Goal: Task Accomplishment & Management: Manage account settings

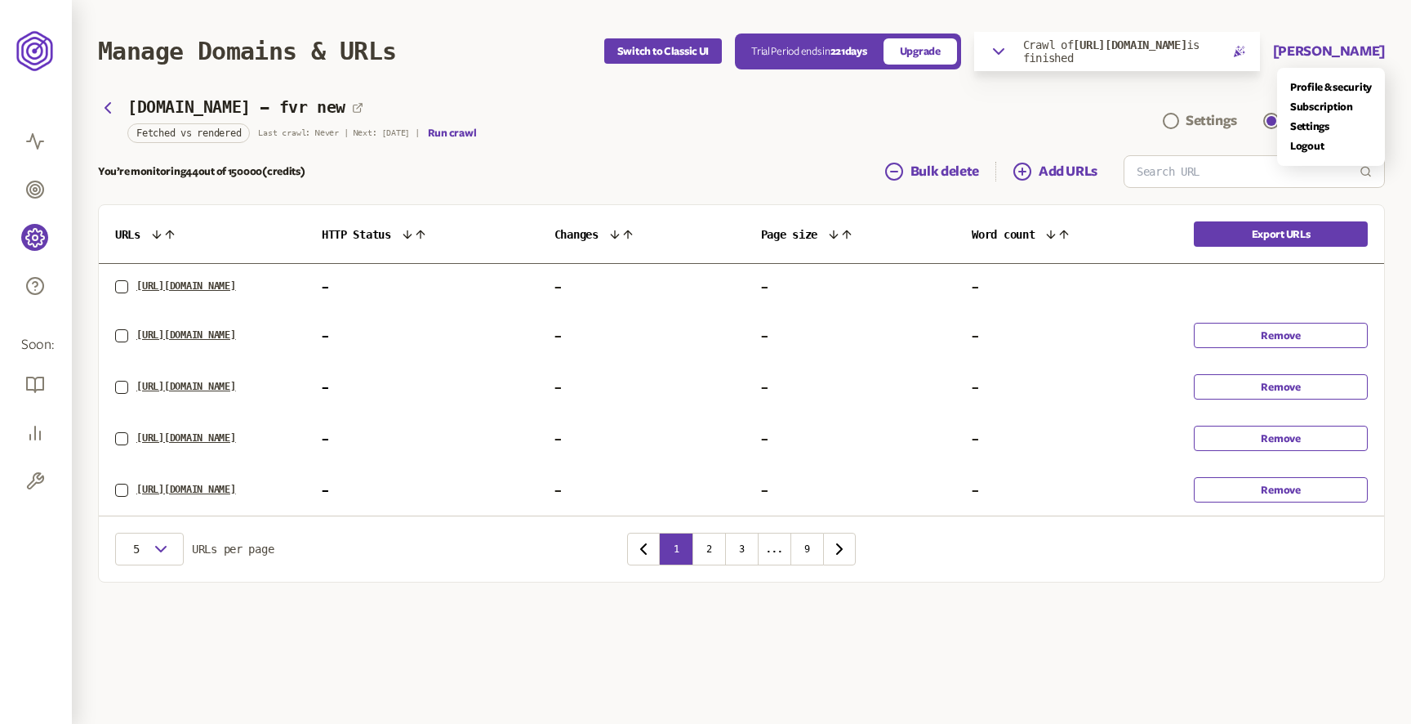
click at [1352, 58] on button "[PERSON_NAME]" at bounding box center [1329, 52] width 112 height 20
click at [1313, 145] on link "Logout" at bounding box center [1332, 146] width 82 height 13
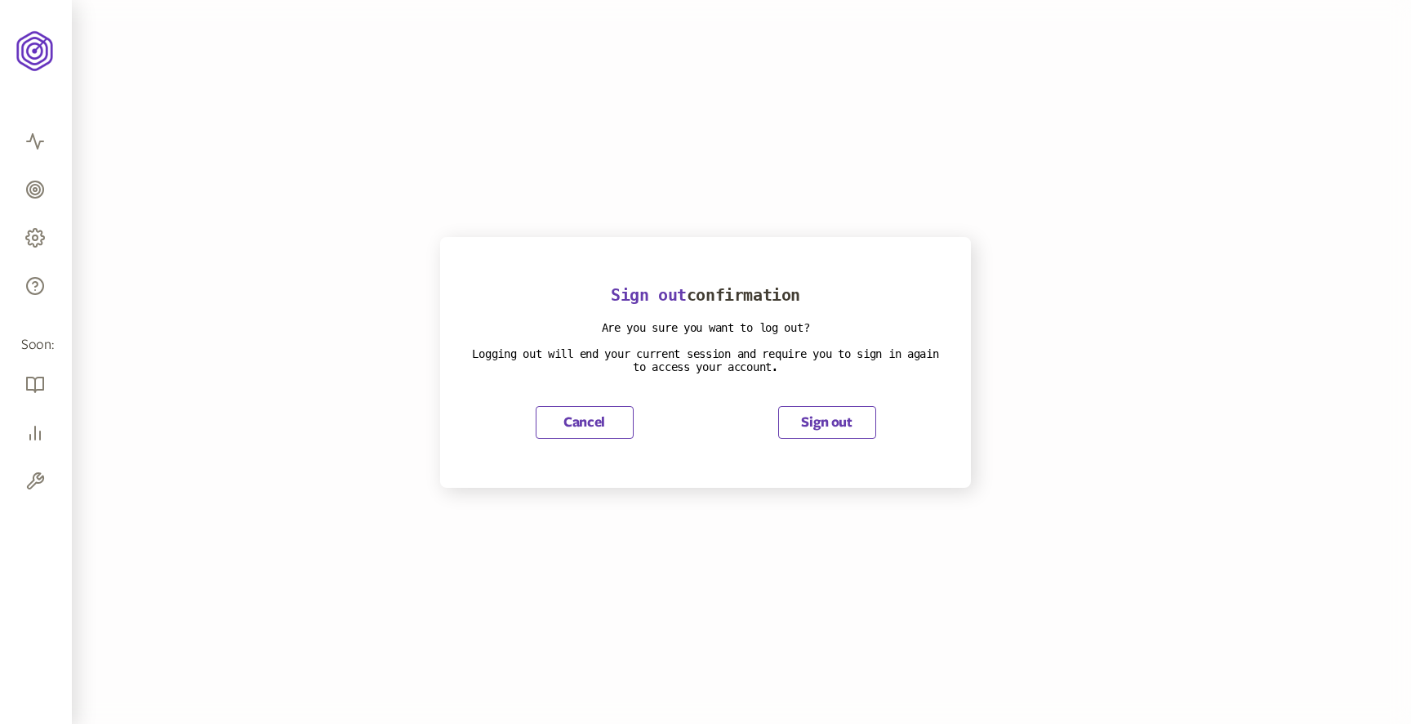
click at [817, 421] on button "Sign out" at bounding box center [827, 422] width 98 height 33
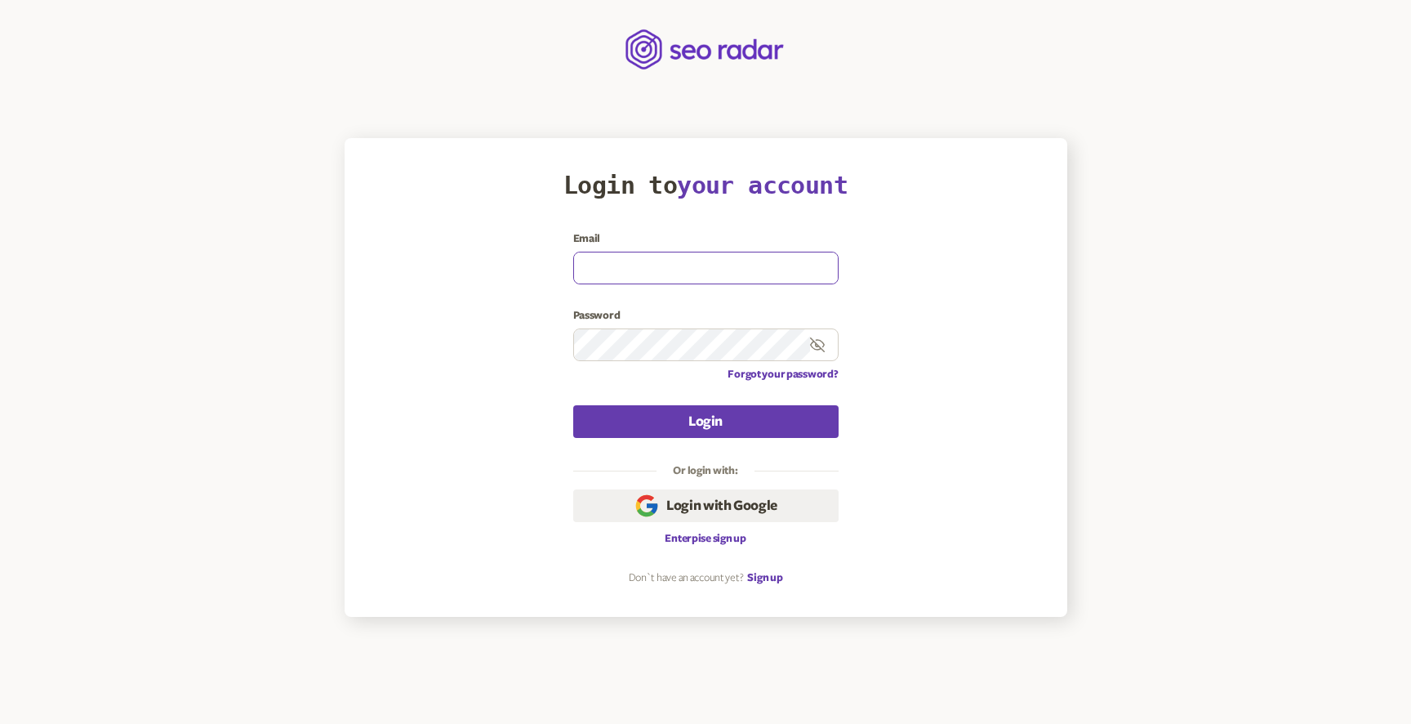
click at [675, 265] on input at bounding box center [706, 267] width 264 height 31
paste input "email-email8@gmail.com"
type input "email-email8@gmail.com"
click at [977, 342] on div "Login to your account Email email-email8@gmail.com Password Forgot your passwor…" at bounding box center [706, 377] width 658 height 413
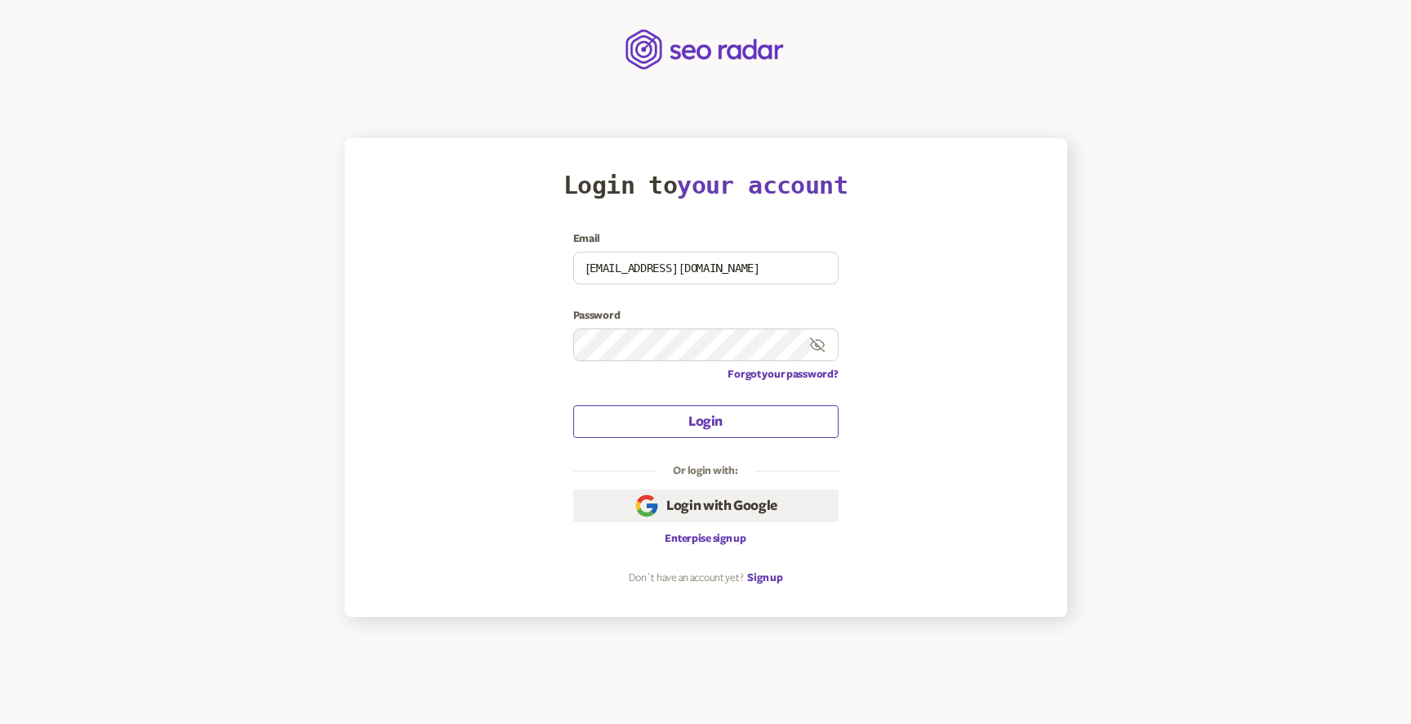
click at [729, 418] on button "Login" at bounding box center [705, 421] width 265 height 33
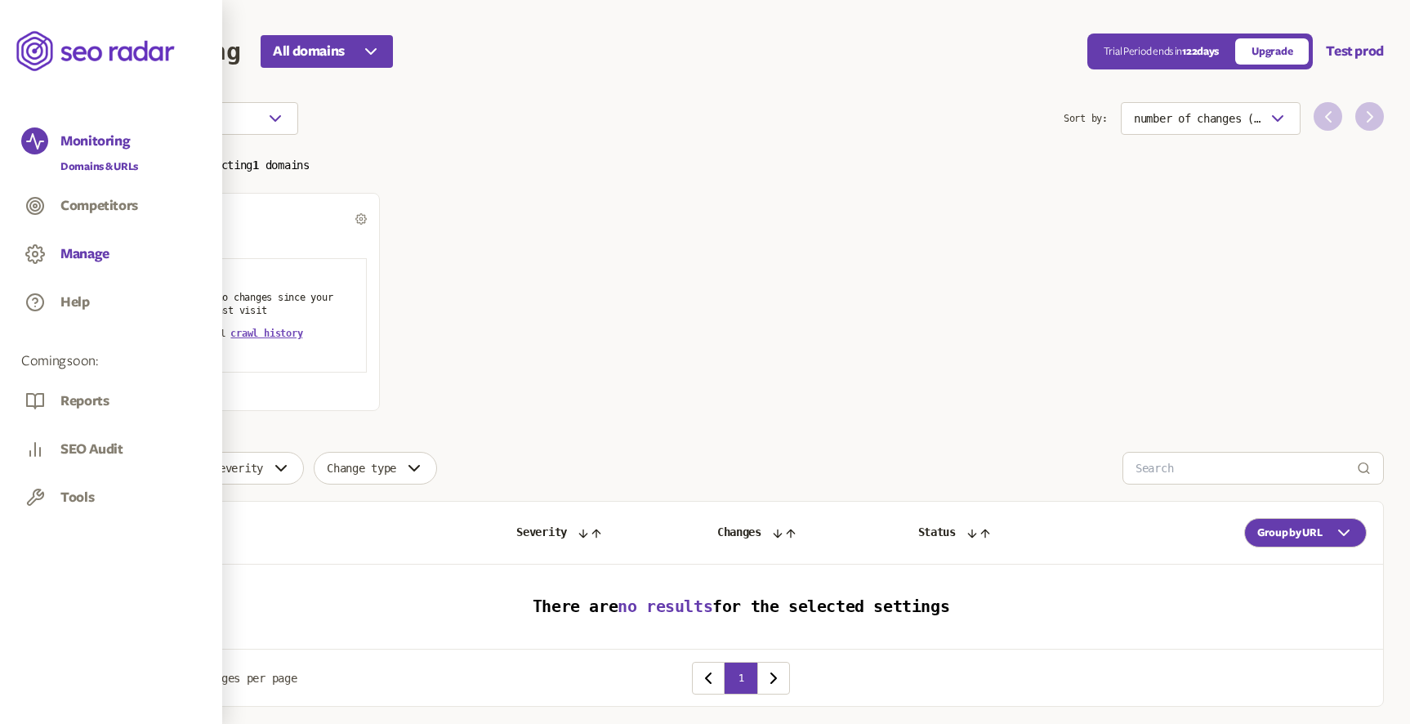
click at [85, 246] on button "Manage" at bounding box center [84, 254] width 49 height 18
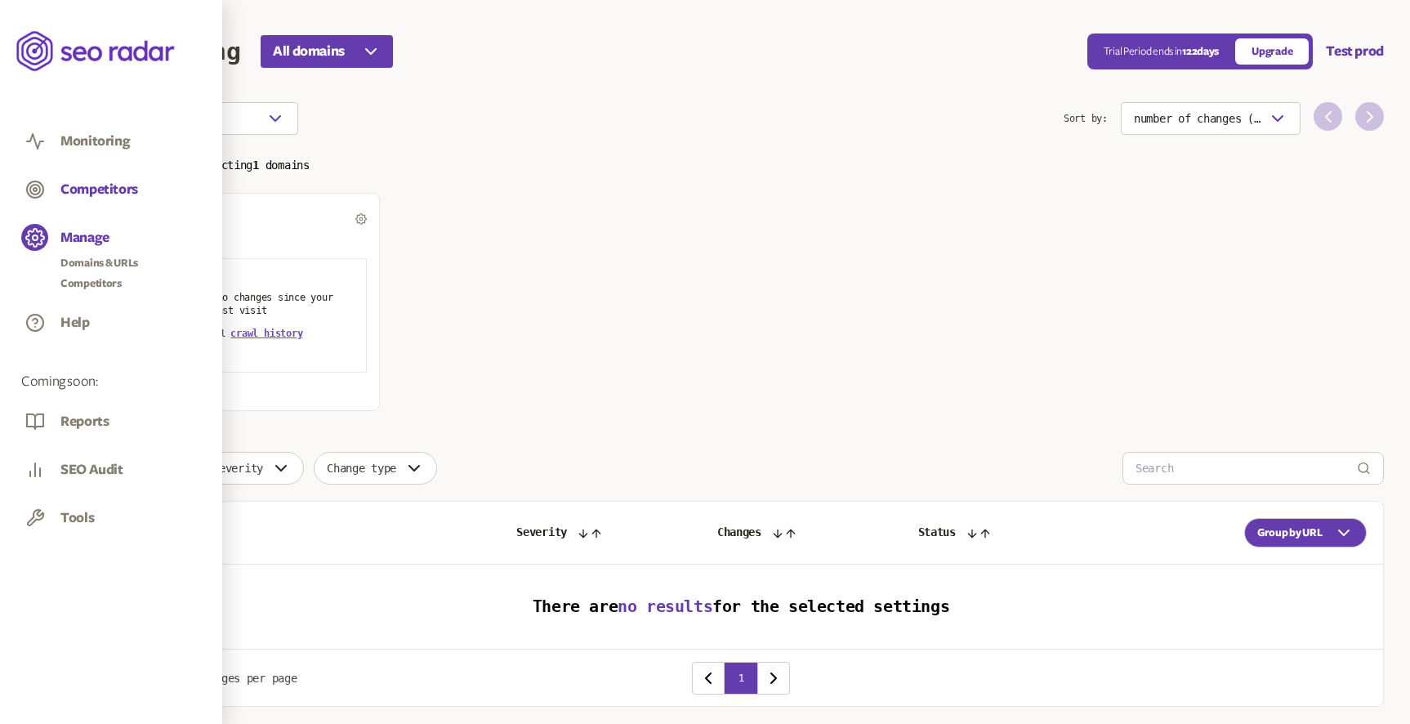
click at [100, 184] on button "Competitors" at bounding box center [99, 190] width 78 height 18
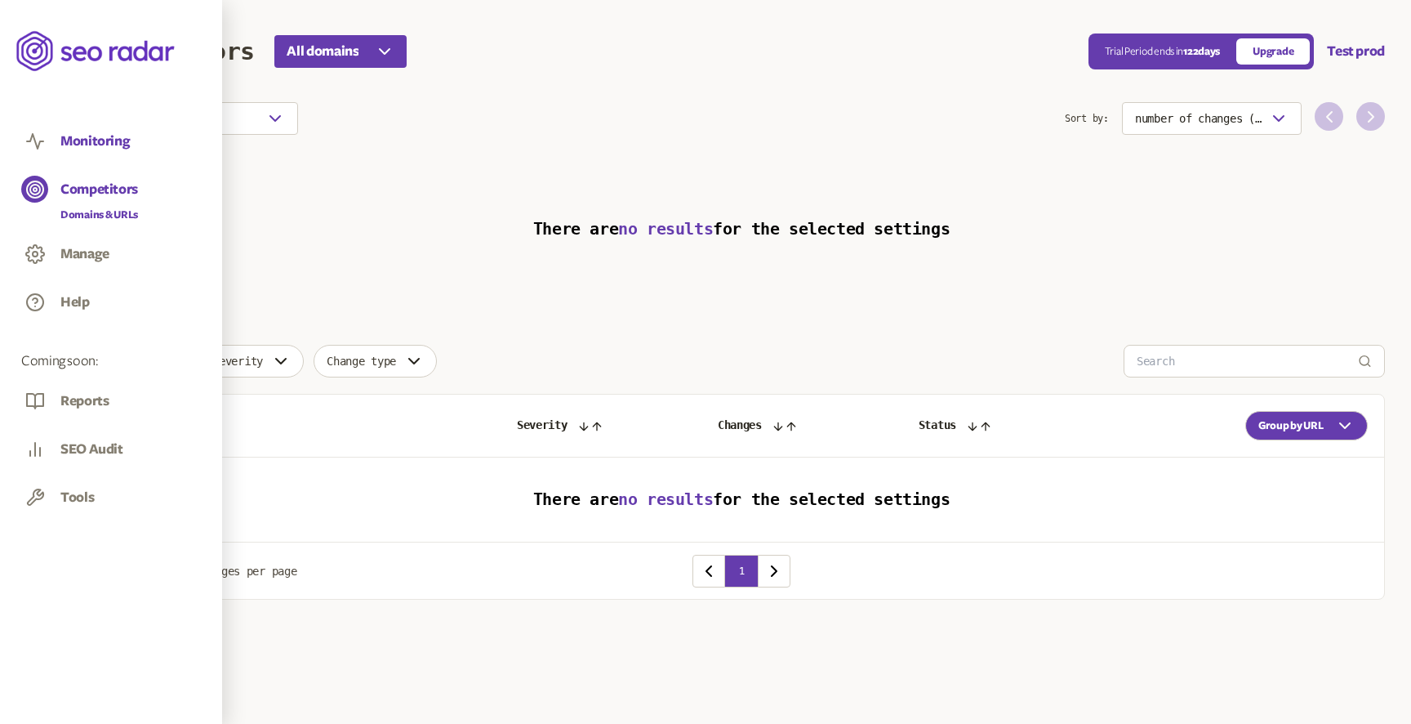
click at [82, 138] on button "Monitoring" at bounding box center [94, 141] width 69 height 18
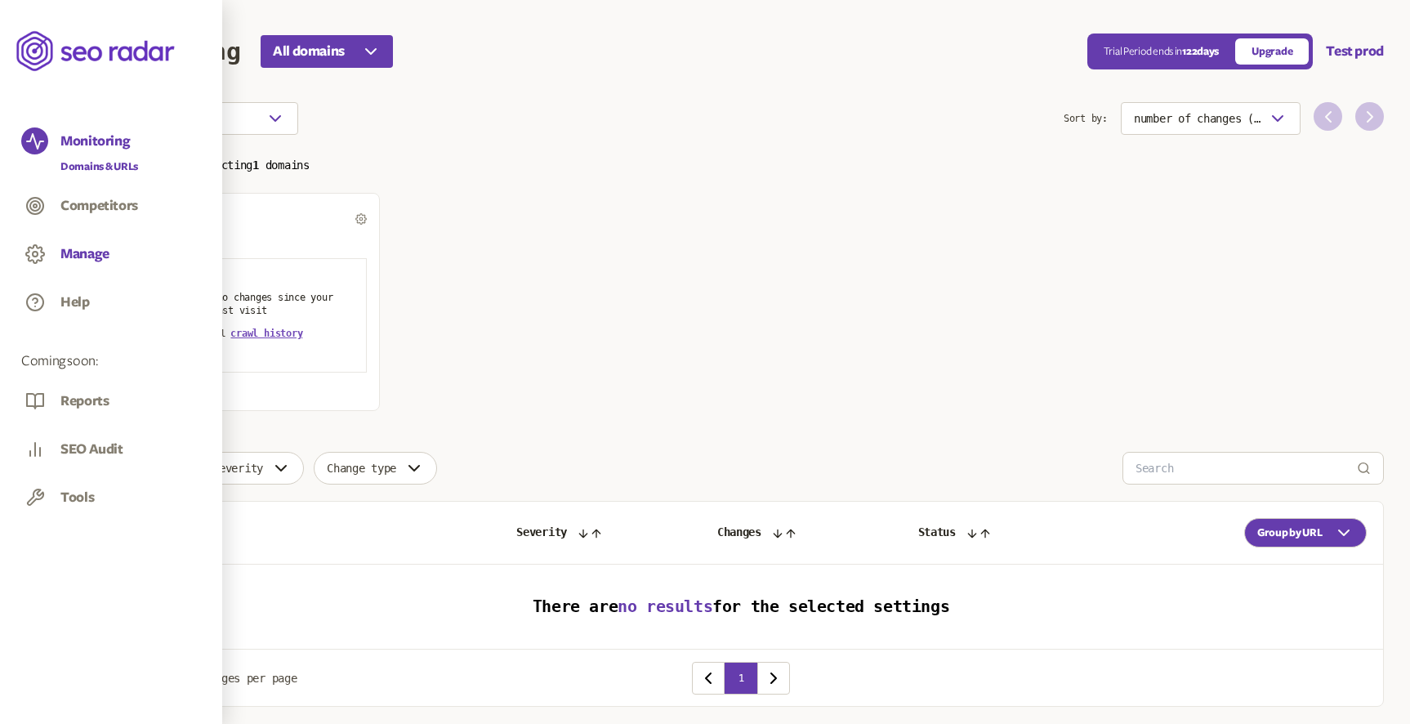
click at [93, 247] on button "Manage" at bounding box center [84, 254] width 49 height 18
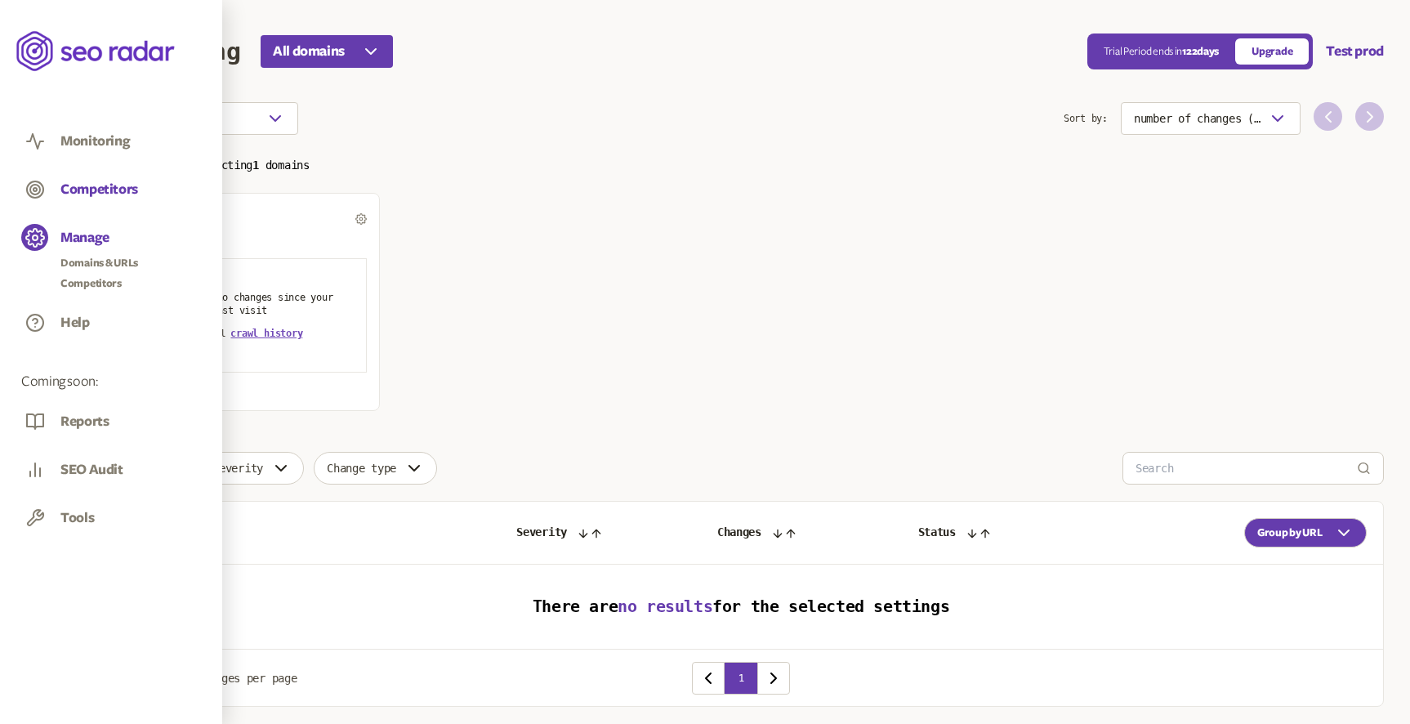
click at [73, 184] on button "Competitors" at bounding box center [99, 190] width 78 height 18
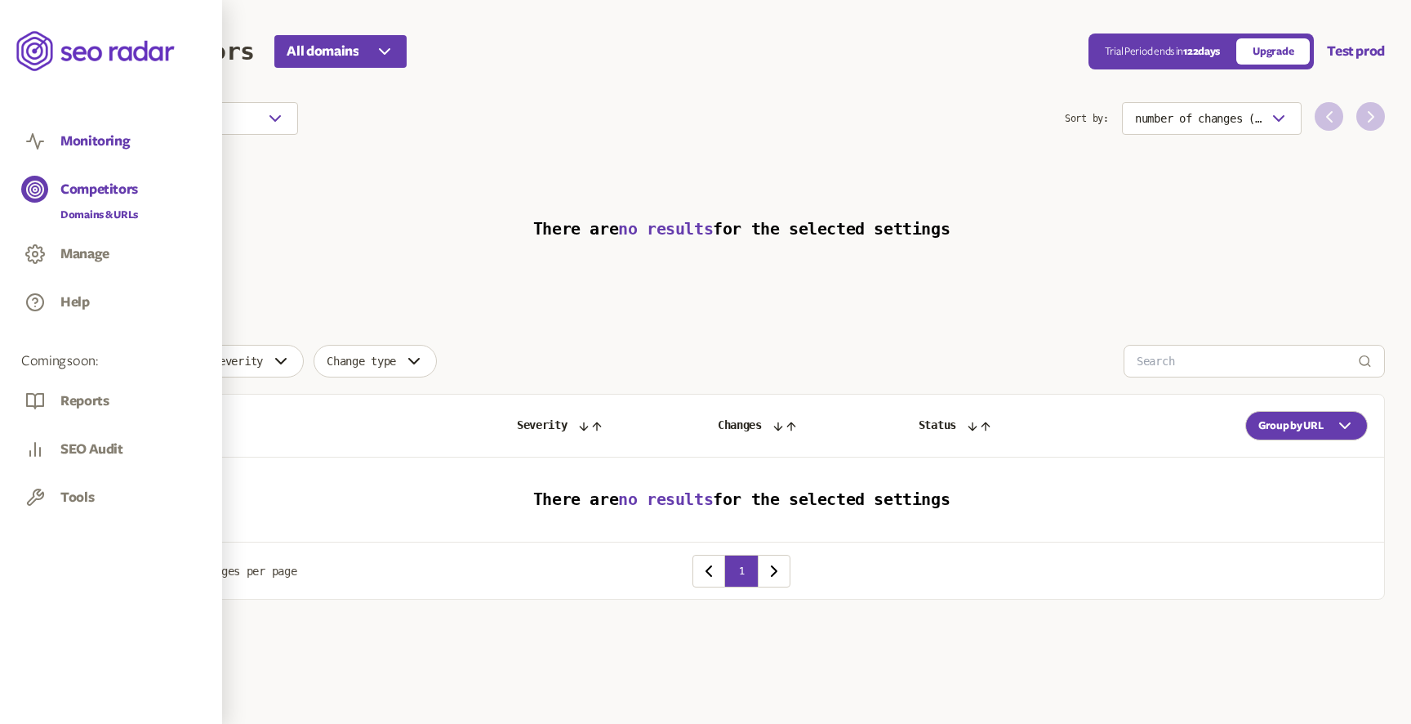
click at [74, 143] on button "Monitoring" at bounding box center [94, 141] width 69 height 18
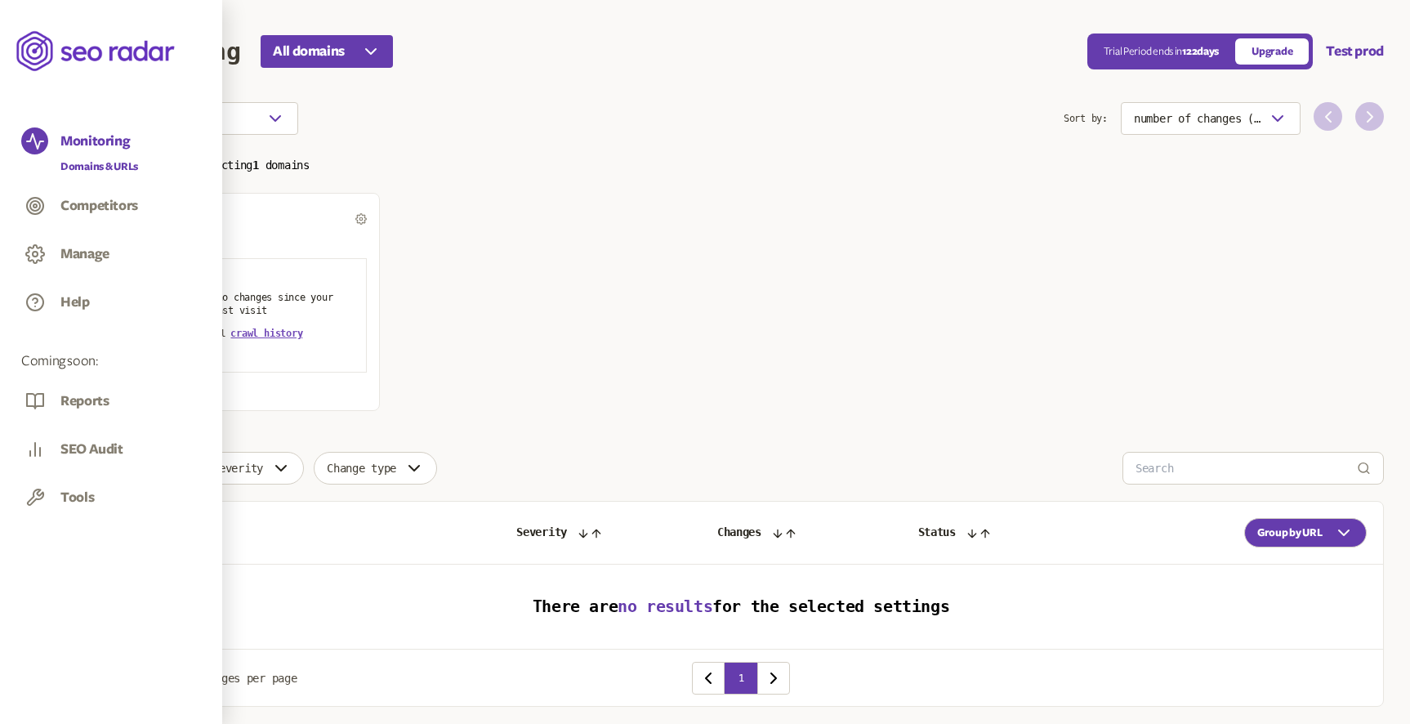
click at [42, 139] on icon at bounding box center [35, 142] width 20 height 20
click at [33, 207] on icon at bounding box center [34, 205] width 3 height 3
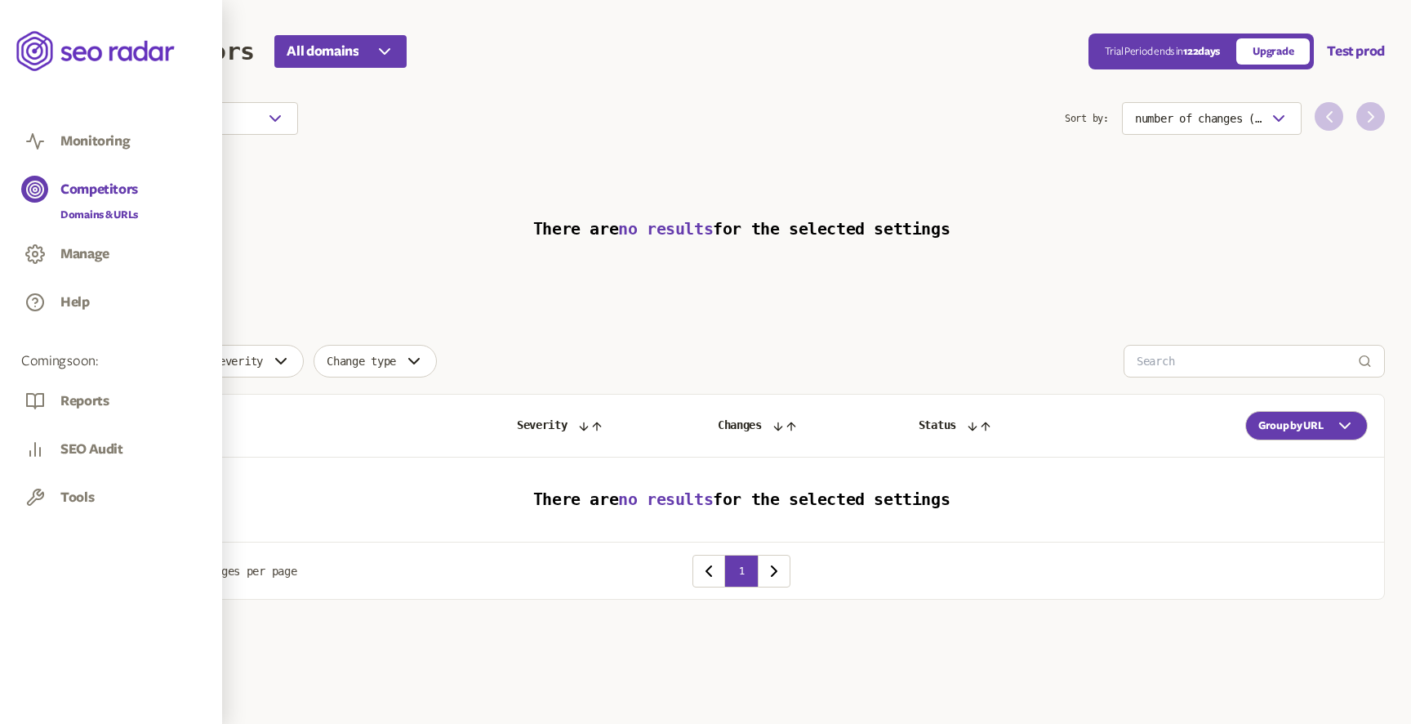
click at [33, 249] on icon at bounding box center [35, 254] width 20 height 20
click at [33, 256] on icon at bounding box center [35, 254] width 5 height 5
click at [167, 243] on div "Manage" at bounding box center [111, 255] width 180 height 31
click at [82, 252] on button "Manage" at bounding box center [84, 254] width 49 height 18
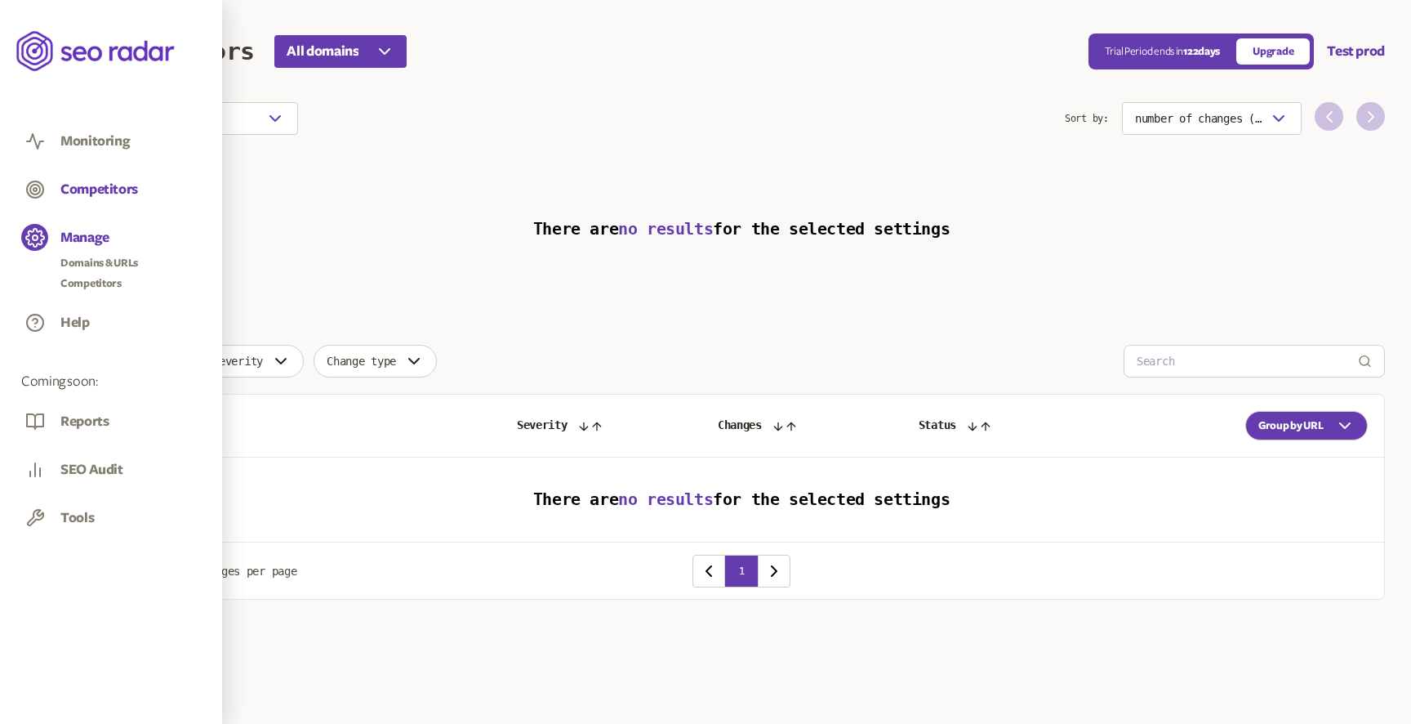
click at [92, 196] on button "Competitors" at bounding box center [99, 190] width 78 height 18
click at [105, 145] on button "Monitoring" at bounding box center [94, 141] width 69 height 18
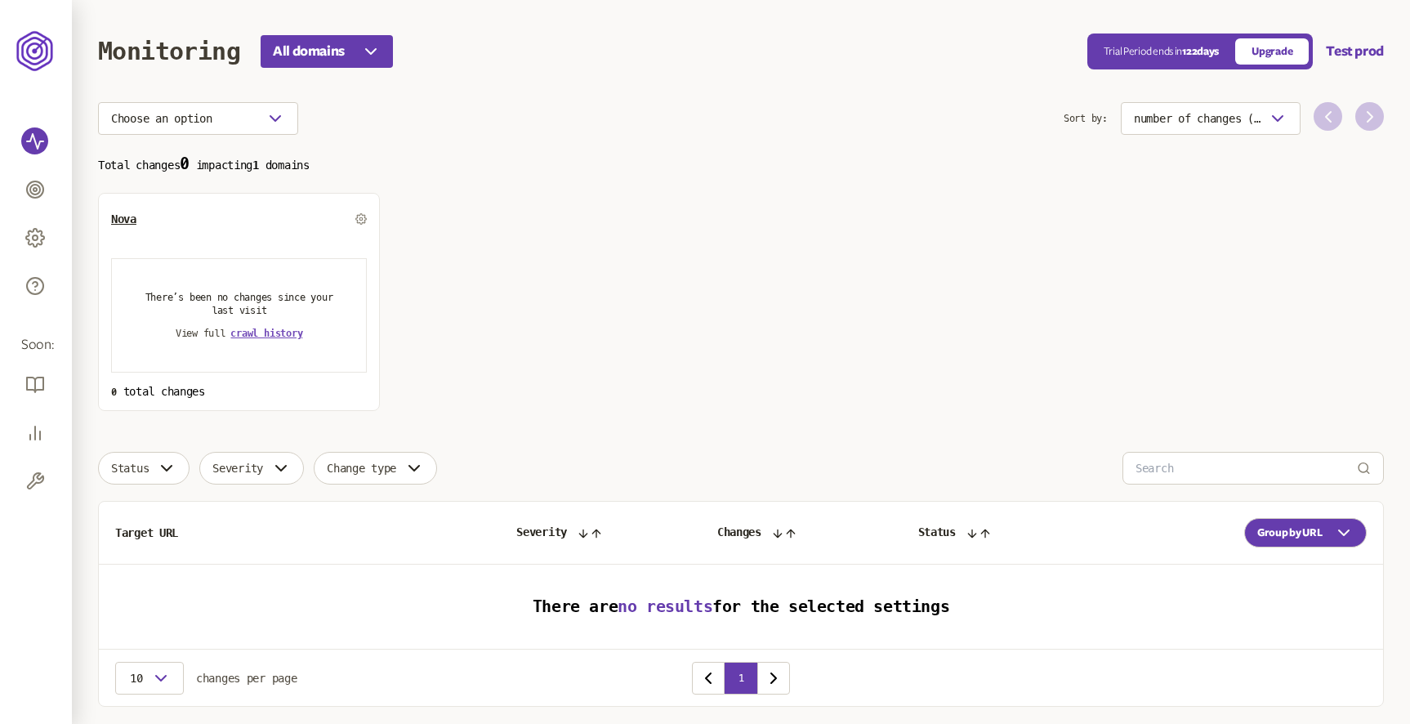
click at [494, 185] on section "Total changes 0 impacting 1 domains Nova There’s been no changes since your las…" at bounding box center [741, 282] width 1286 height 256
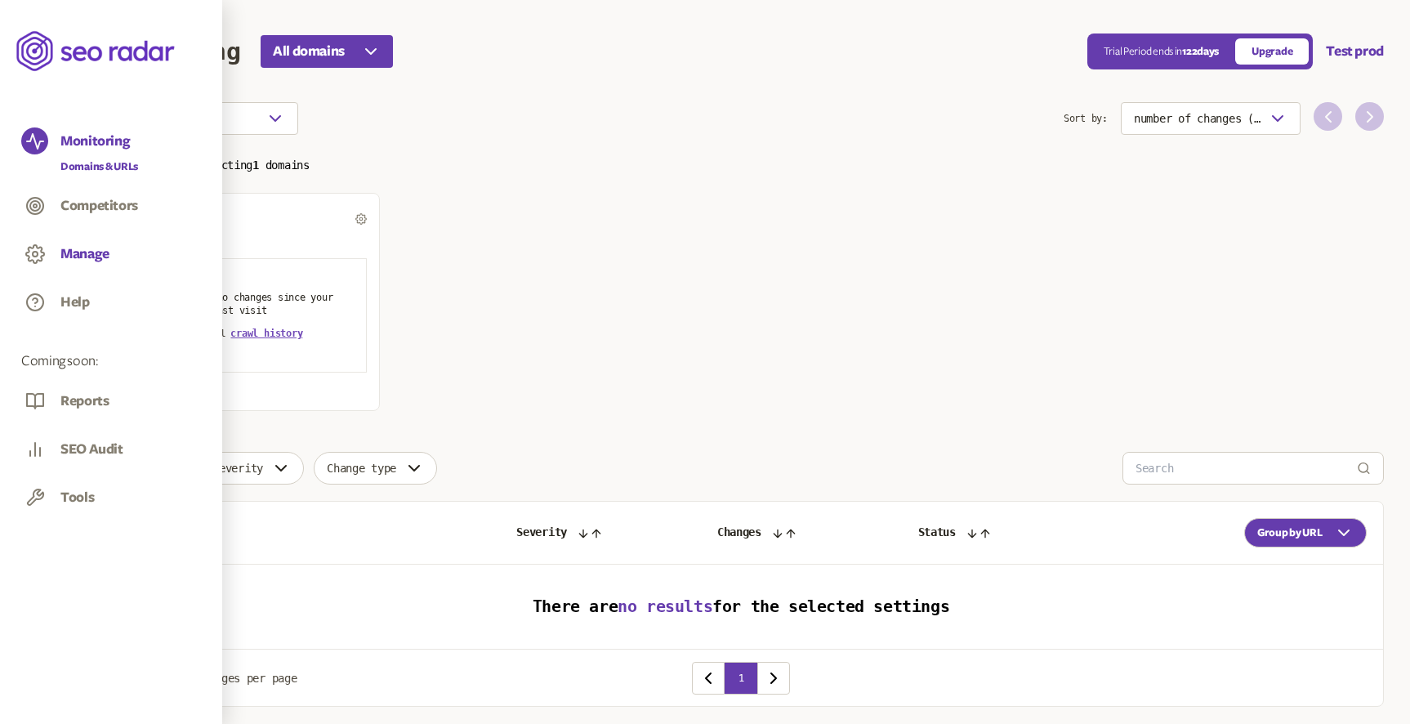
click at [89, 258] on button "Manage" at bounding box center [84, 254] width 49 height 18
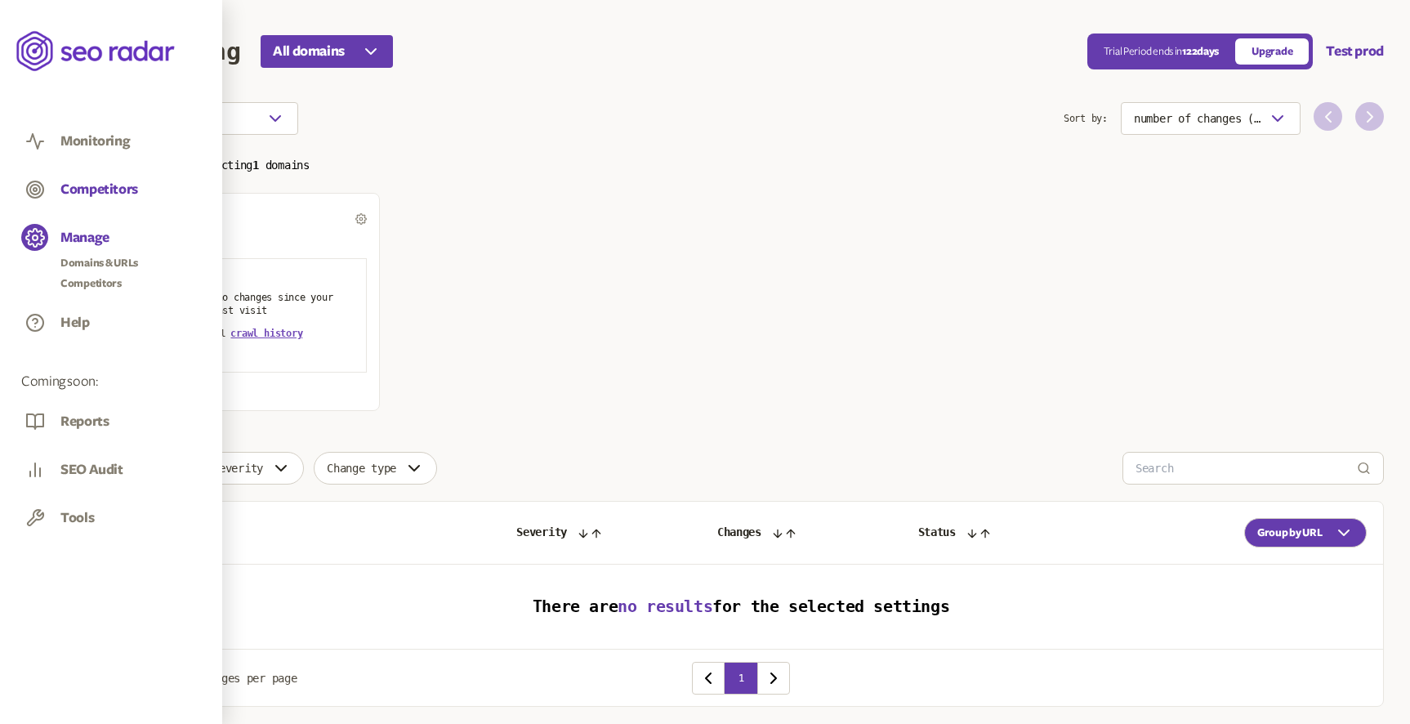
click at [102, 192] on button "Competitors" at bounding box center [99, 190] width 78 height 18
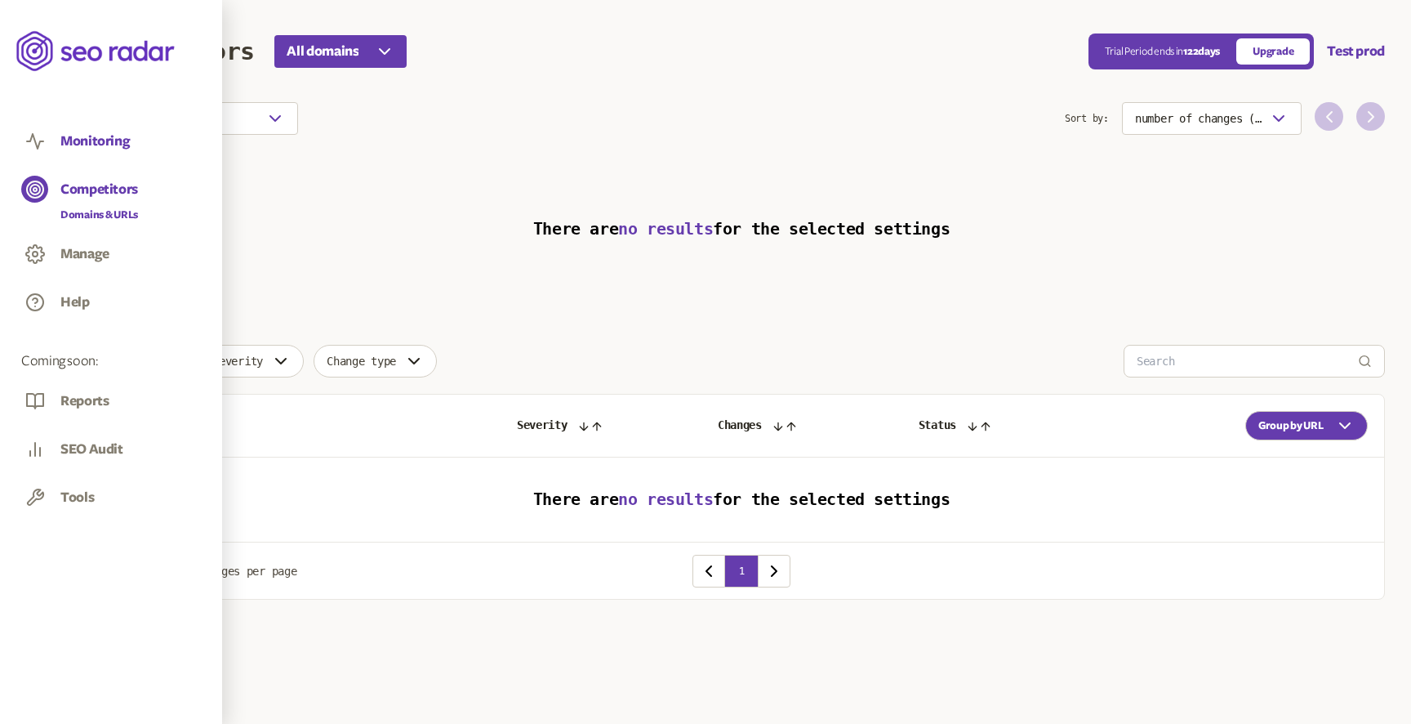
click at [96, 141] on button "Monitoring" at bounding box center [94, 141] width 69 height 18
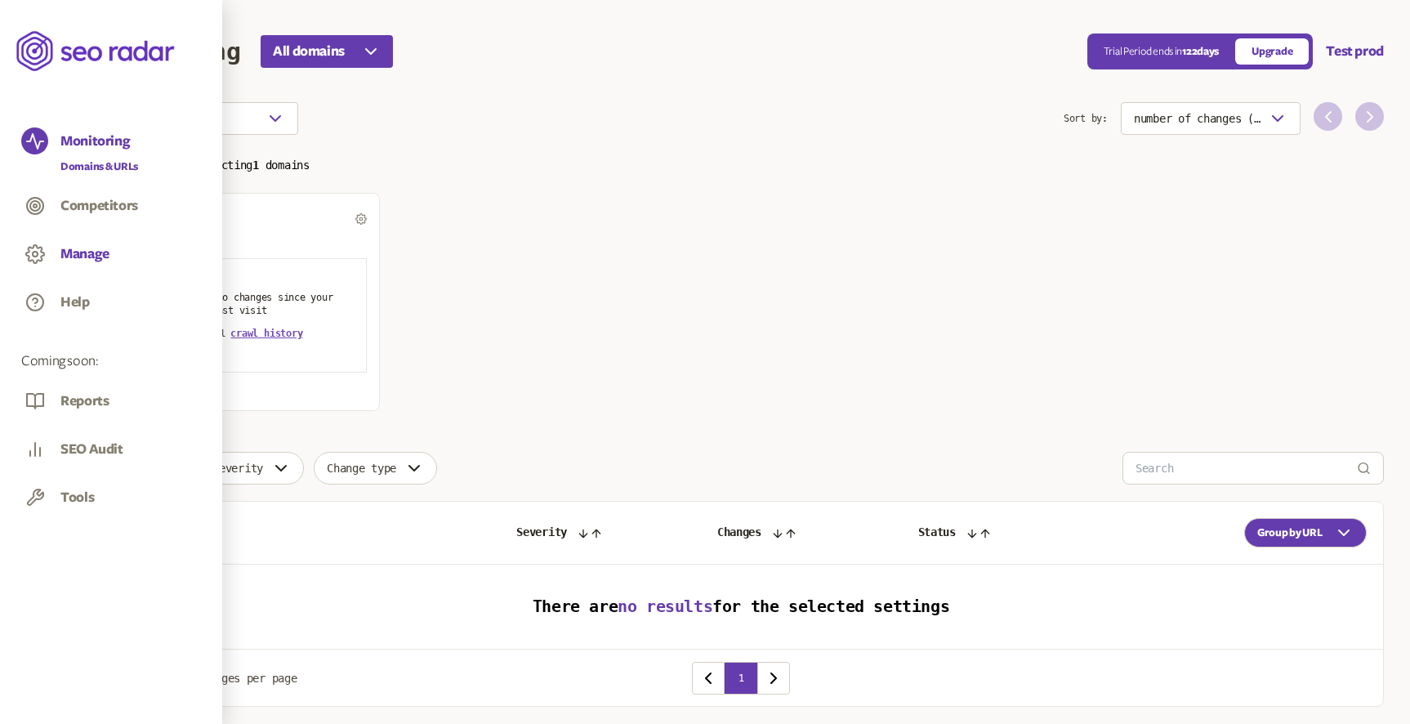
click at [77, 247] on button "Manage" at bounding box center [84, 254] width 49 height 18
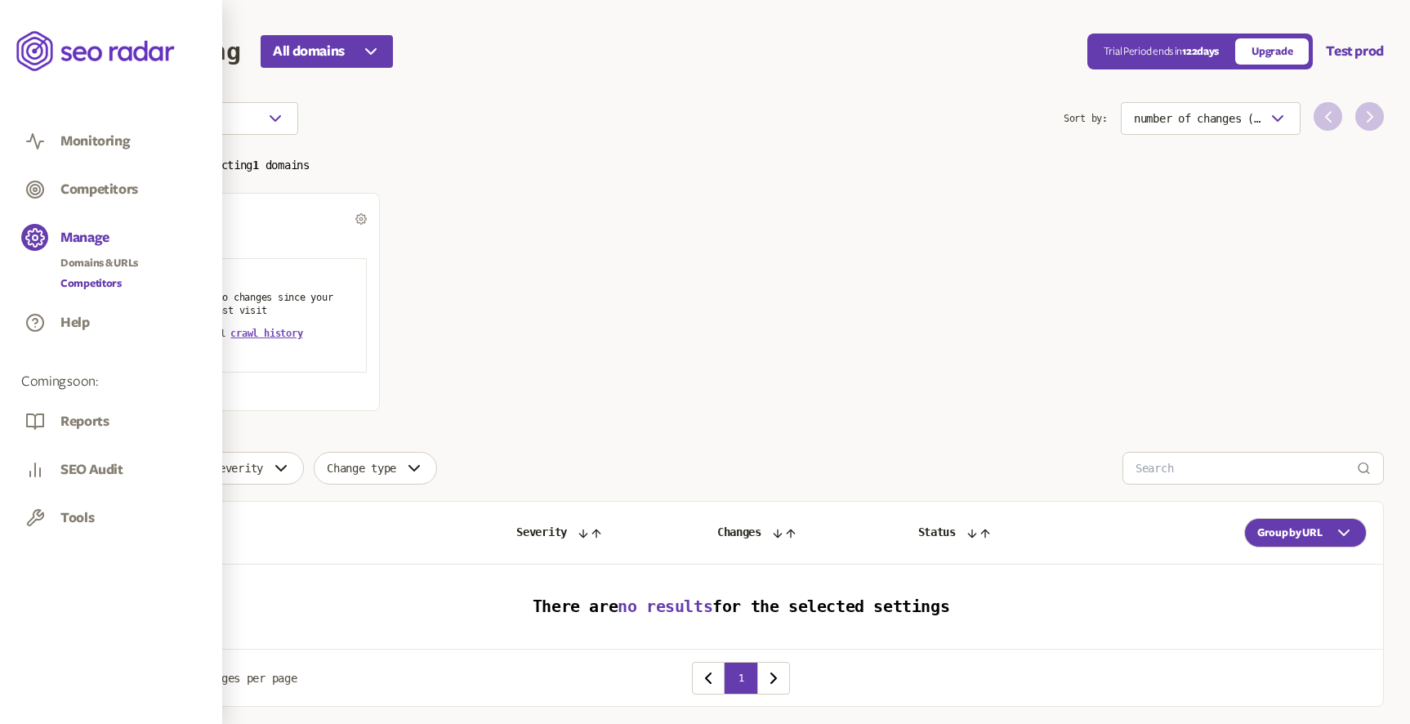
click at [96, 277] on link "Competitors" at bounding box center [99, 283] width 78 height 16
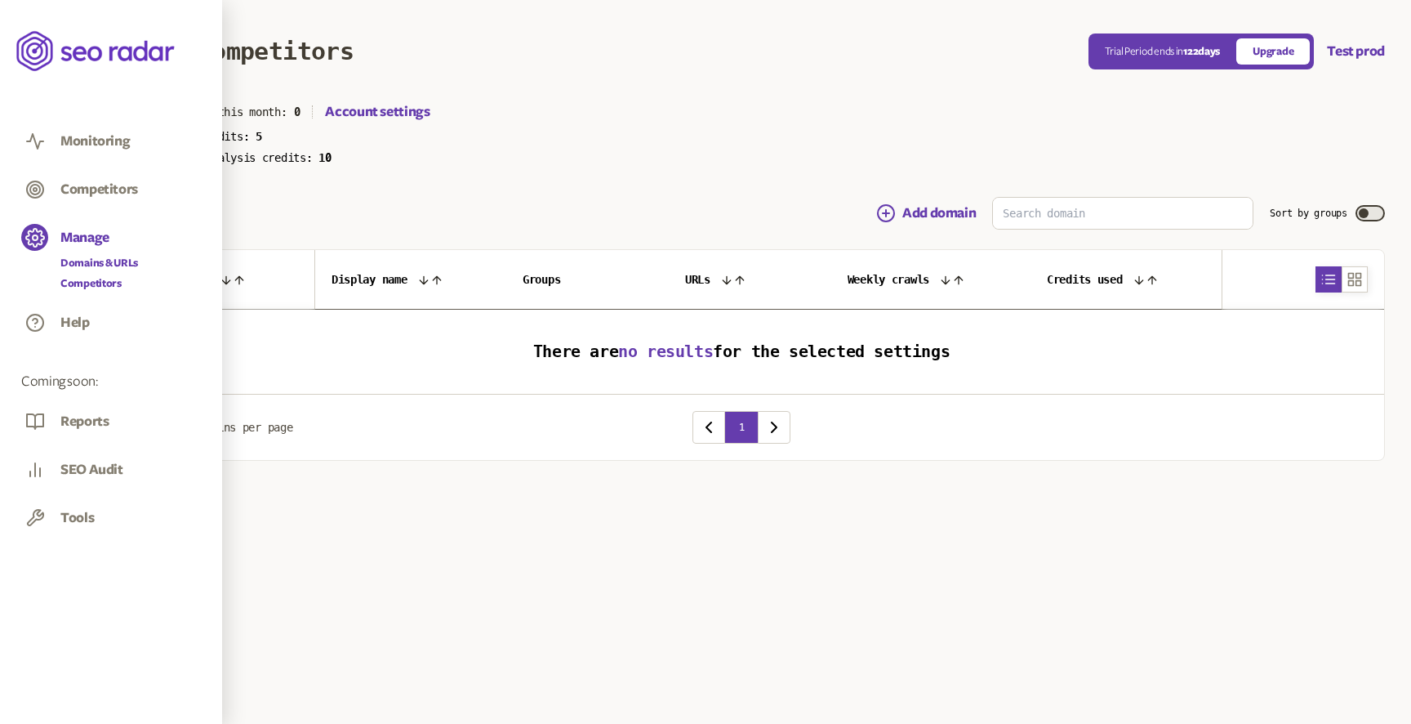
click at [89, 261] on link "Domains & URLs" at bounding box center [99, 263] width 78 height 16
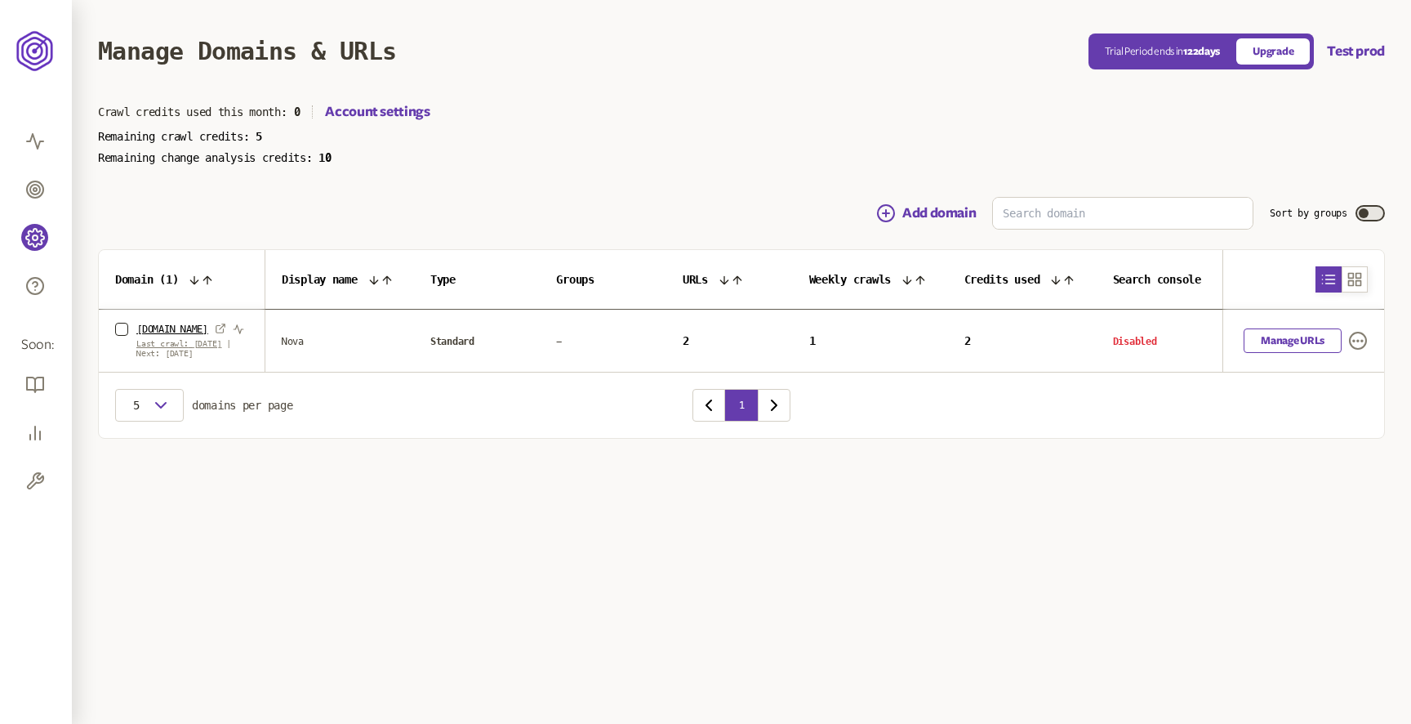
click at [187, 341] on span "Last crawl: [DATE]" at bounding box center [178, 343] width 85 height 9
click at [235, 454] on main "Manage Domains & URLs Trial Period ends [DATE] Upgrade Test prod Crawl credits …" at bounding box center [742, 252] width 1340 height 504
click at [176, 328] on link "[DOMAIN_NAME]" at bounding box center [172, 329] width 72 height 13
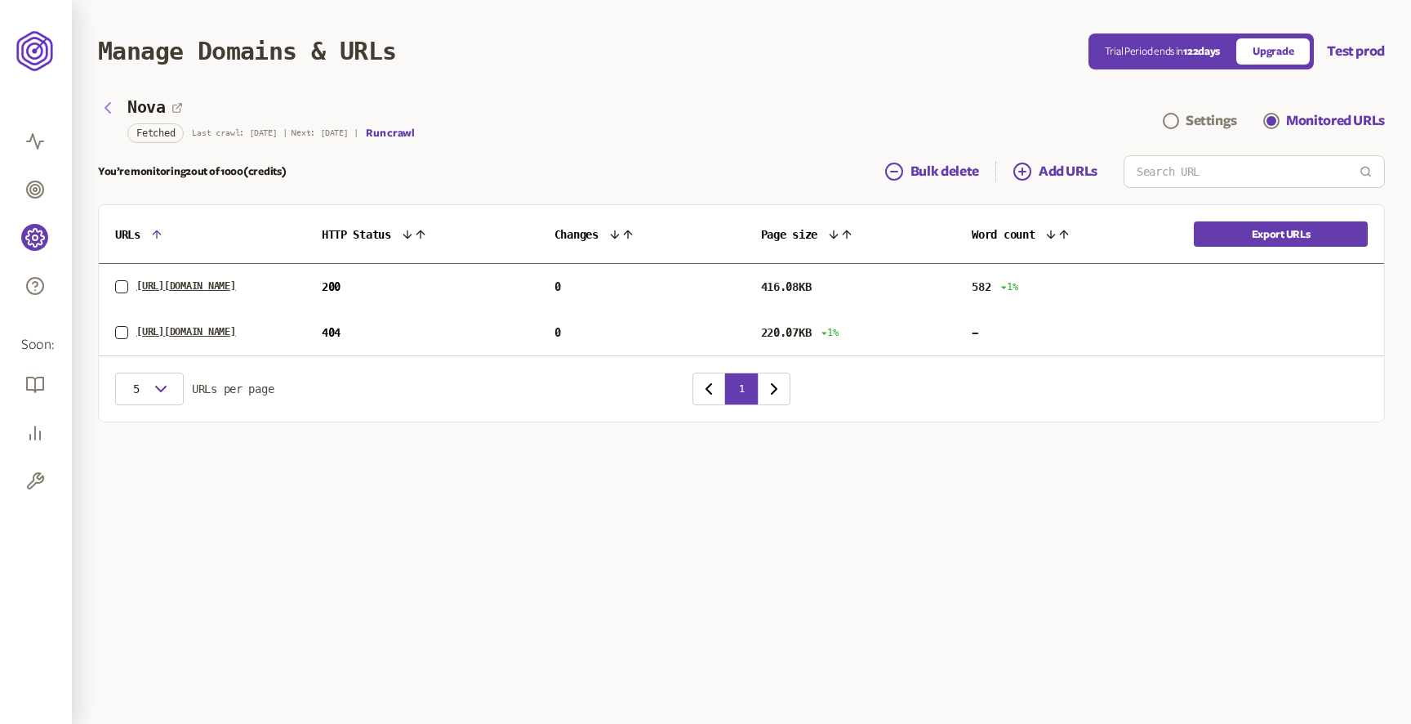
click at [108, 109] on icon "button" at bounding box center [107, 108] width 5 height 10
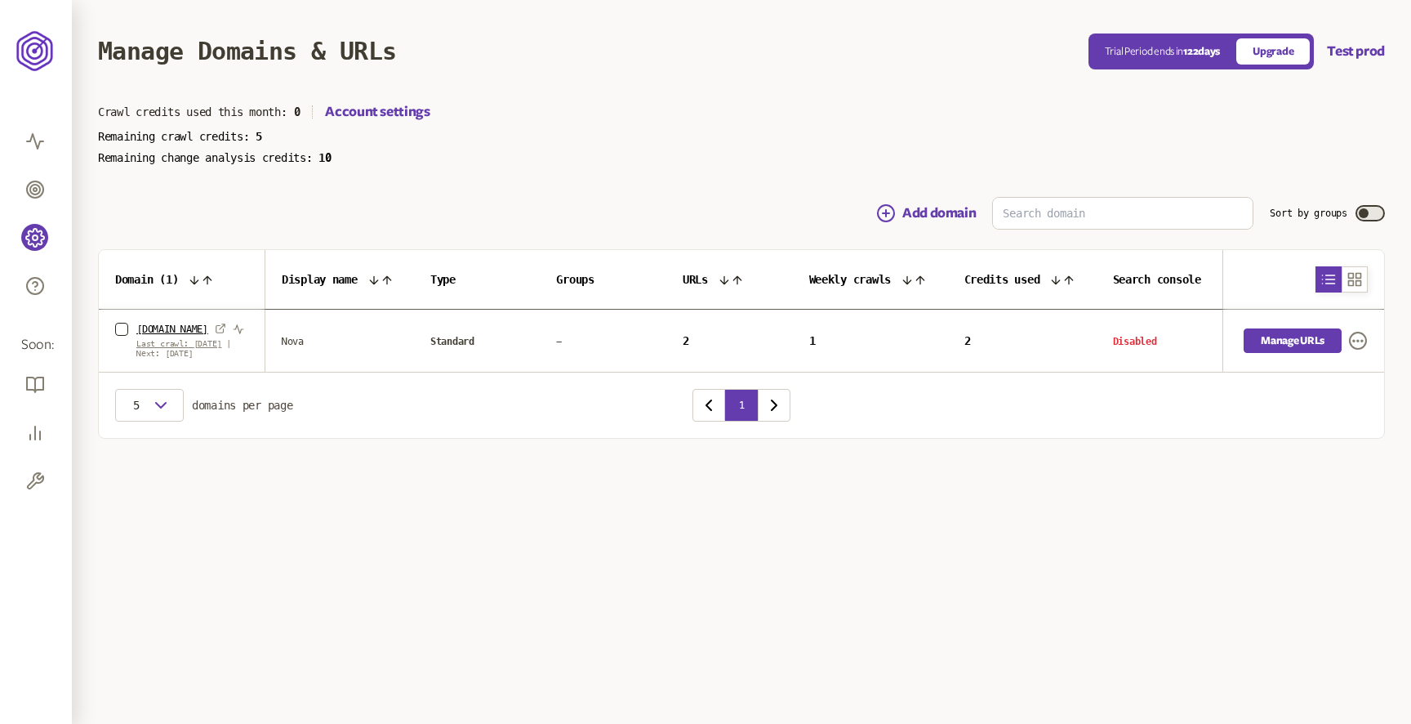
click at [1298, 341] on link "Manage URLs" at bounding box center [1293, 340] width 98 height 25
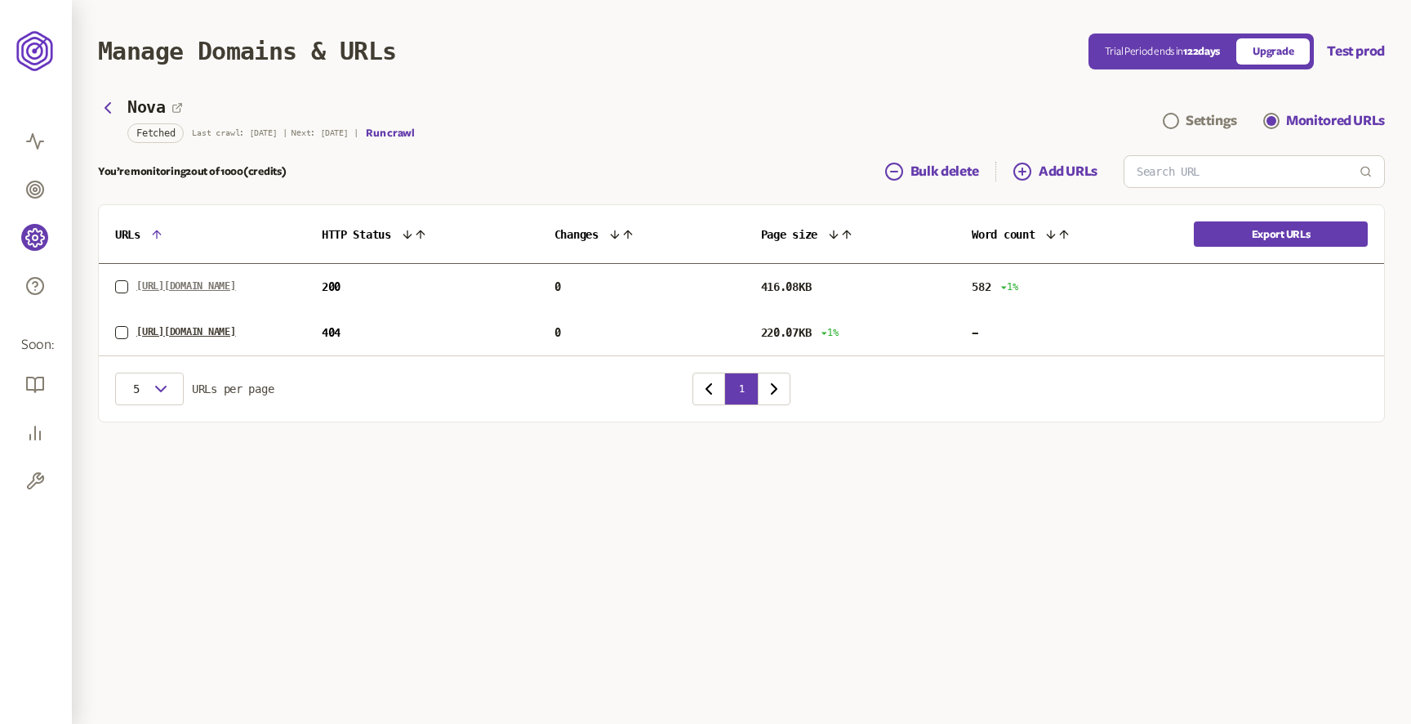
click at [216, 285] on link "[URL][DOMAIN_NAME]" at bounding box center [186, 286] width 100 height 13
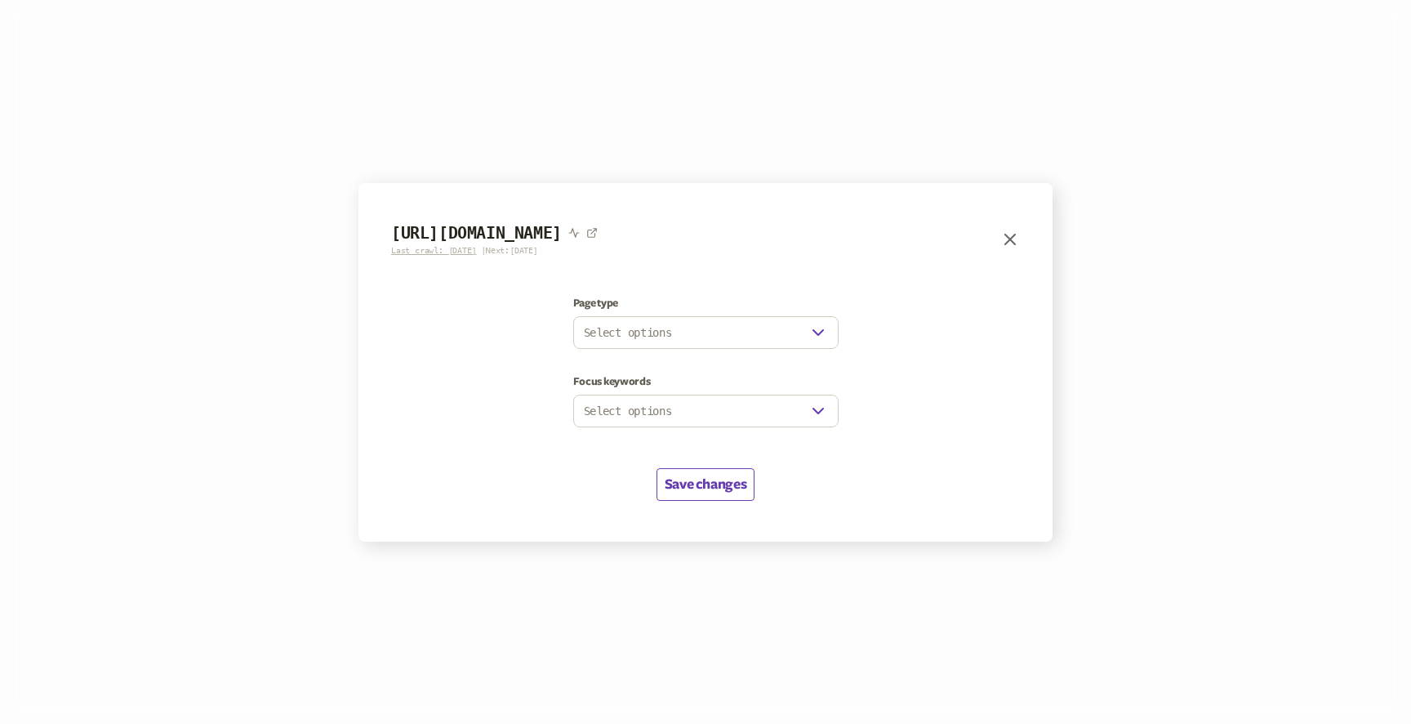
click at [1011, 241] on icon "button" at bounding box center [1010, 239] width 10 height 10
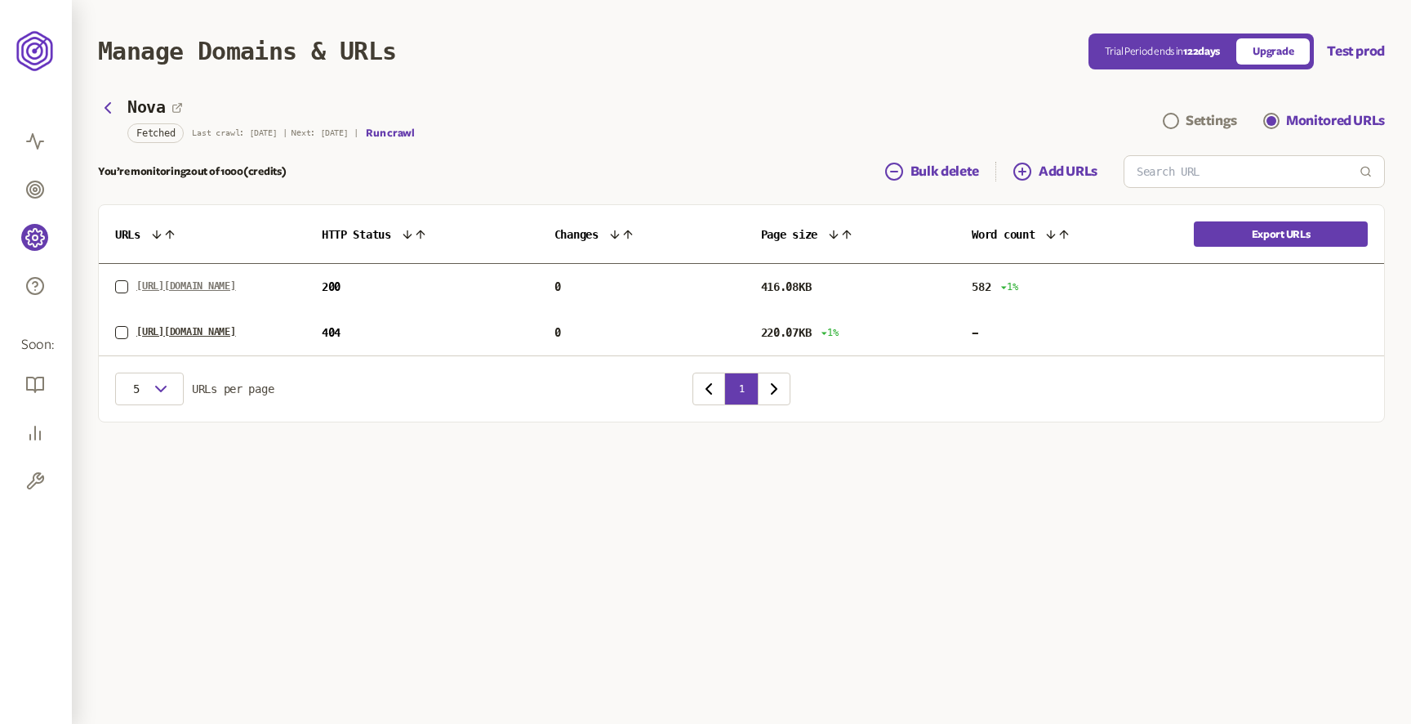
click at [221, 283] on link "[URL][DOMAIN_NAME]" at bounding box center [186, 286] width 100 height 13
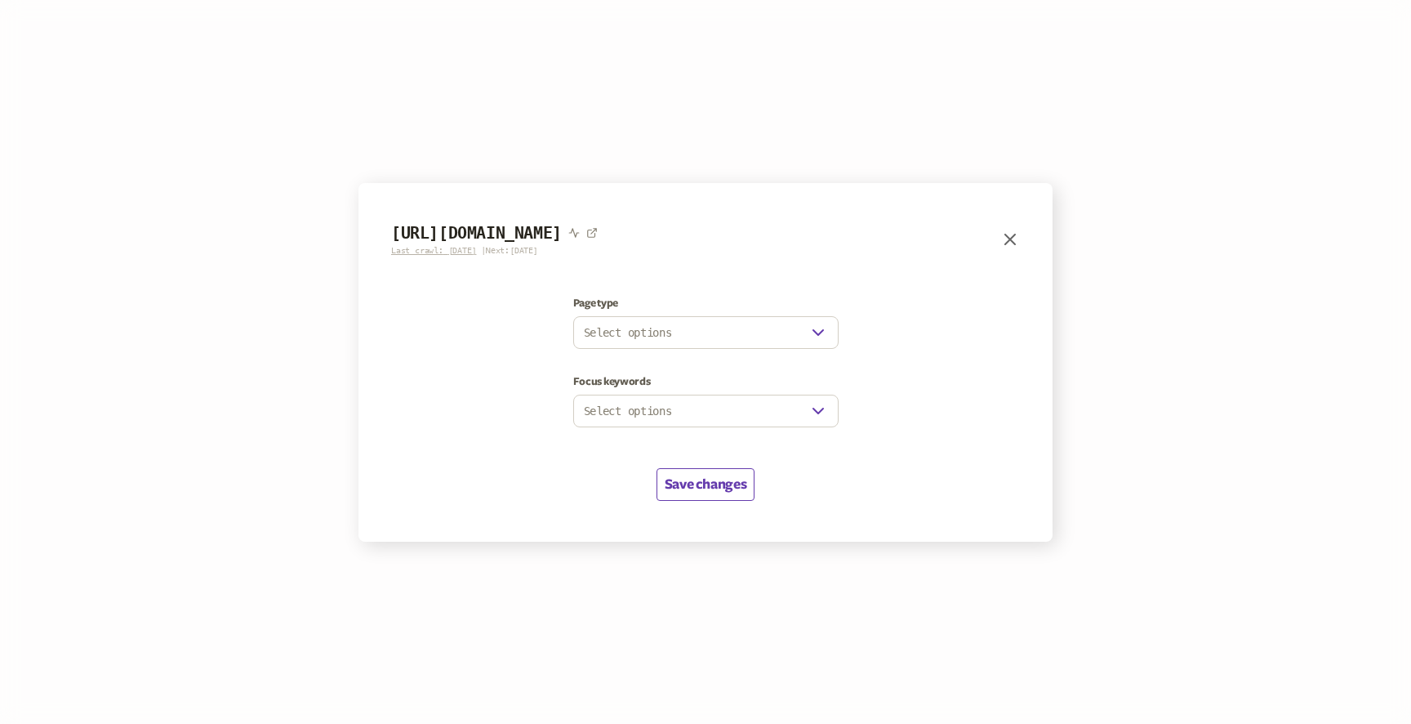
click at [1016, 231] on icon "button" at bounding box center [1011, 240] width 20 height 20
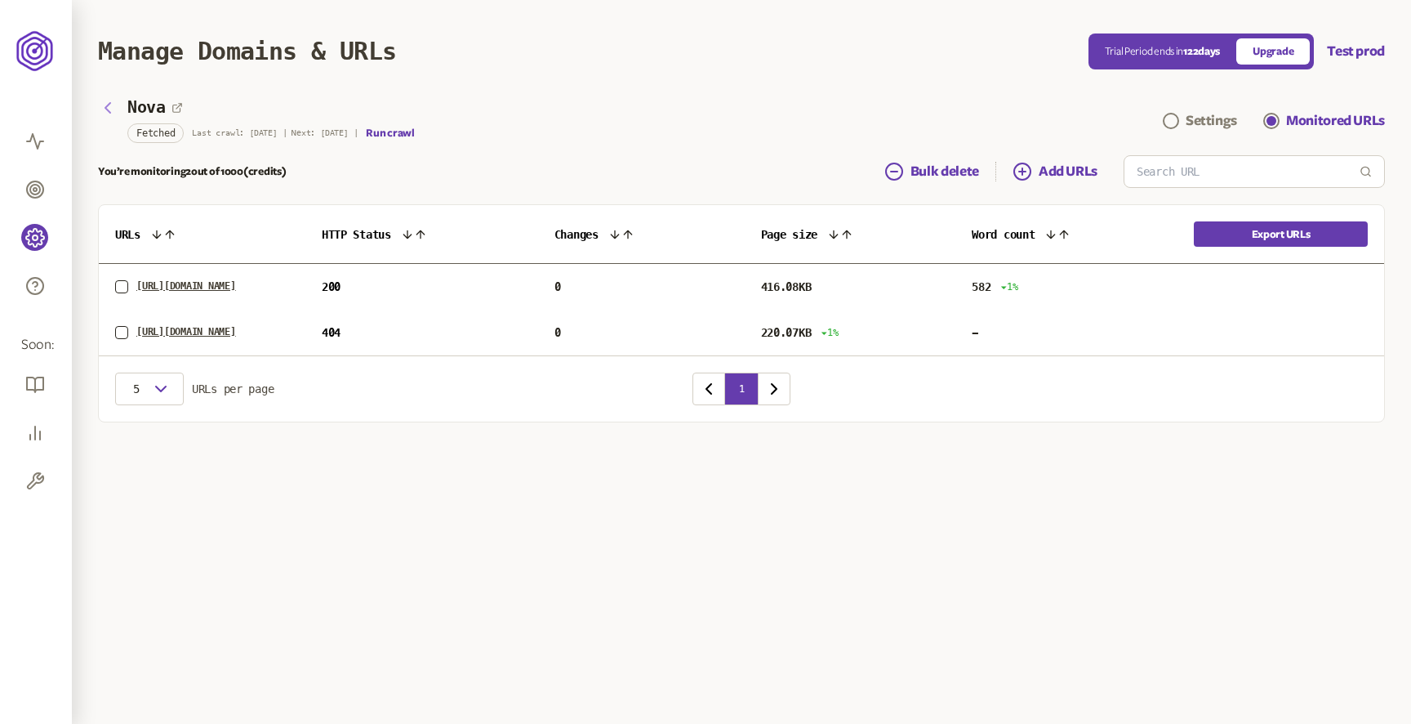
click at [109, 110] on icon "button" at bounding box center [107, 108] width 5 height 10
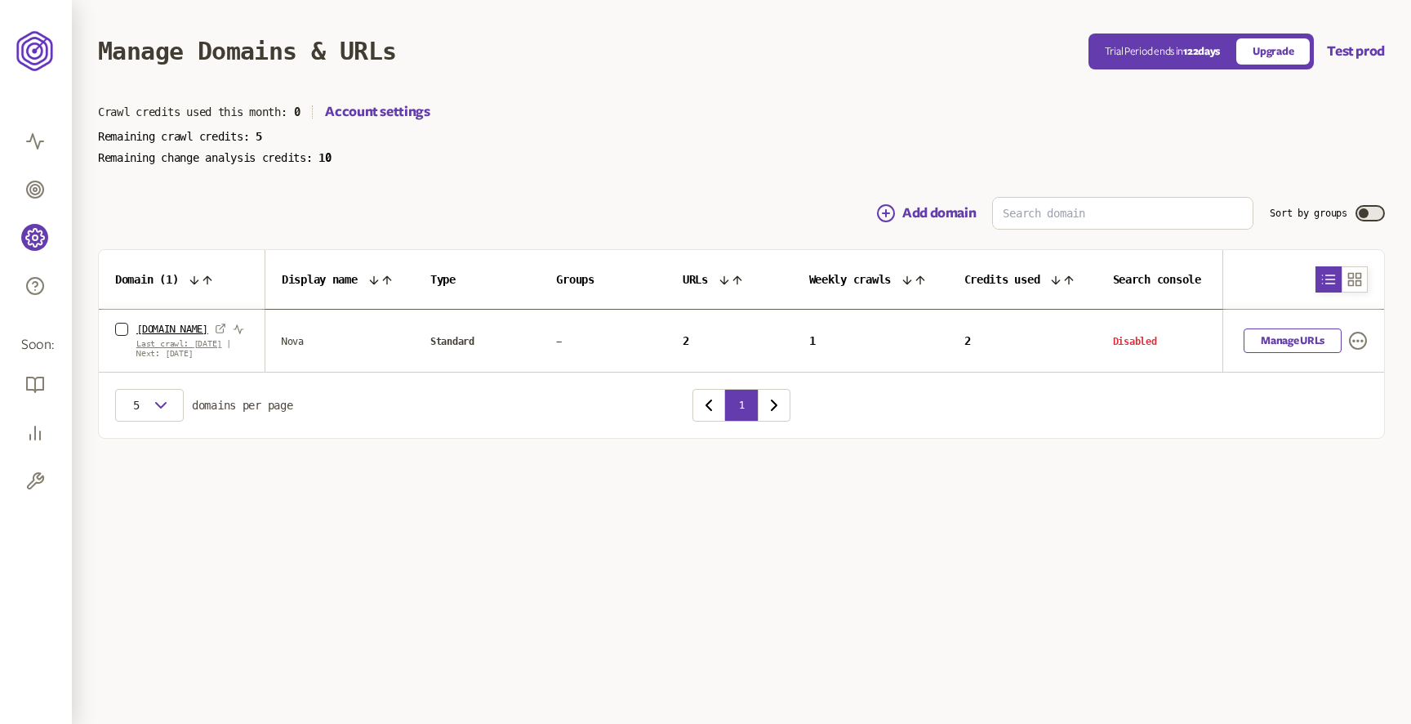
click at [537, 496] on main "Manage Domains & URLs Trial Period ends [DATE] Upgrade Test prod Crawl credits …" at bounding box center [742, 252] width 1340 height 504
